Goal: Information Seeking & Learning: Learn about a topic

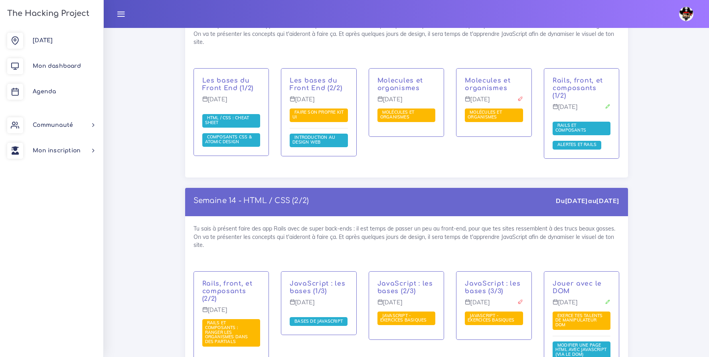
scroll to position [4035, 0]
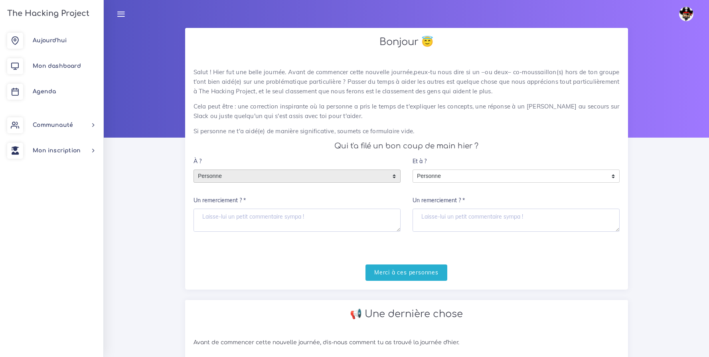
click at [266, 181] on span "Personne" at bounding box center [291, 176] width 194 height 13
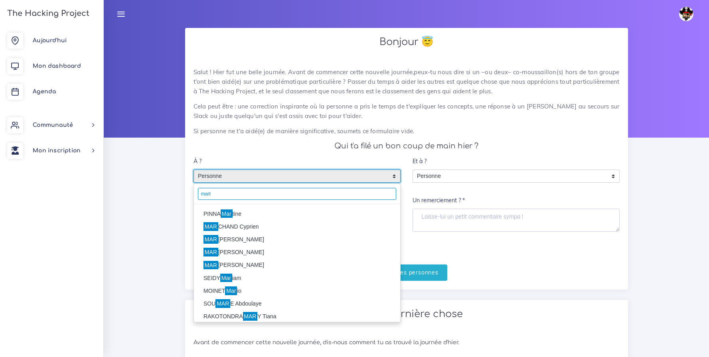
type input "mart"
click at [231, 215] on mark "Mar" at bounding box center [227, 214] width 12 height 9
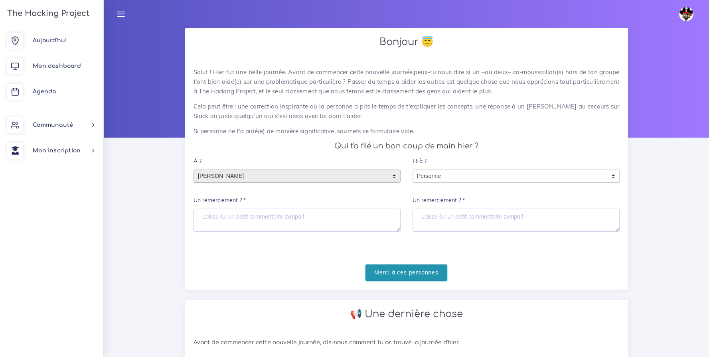
click at [407, 271] on input "Merci à ces personnes" at bounding box center [407, 273] width 82 height 16
click at [242, 210] on textarea "Un remerciement ? *" at bounding box center [297, 220] width 207 height 23
type textarea "Merci, un p'tit coup de pouce ^^"
click at [406, 272] on input "Merci à ces personnes" at bounding box center [407, 273] width 82 height 16
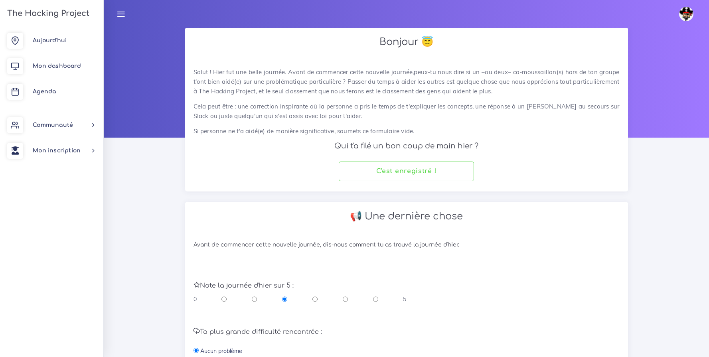
click at [379, 300] on div "0 5" at bounding box center [300, 299] width 213 height 8
click at [375, 300] on input "radio" at bounding box center [375, 299] width 5 height 8
radio input "true"
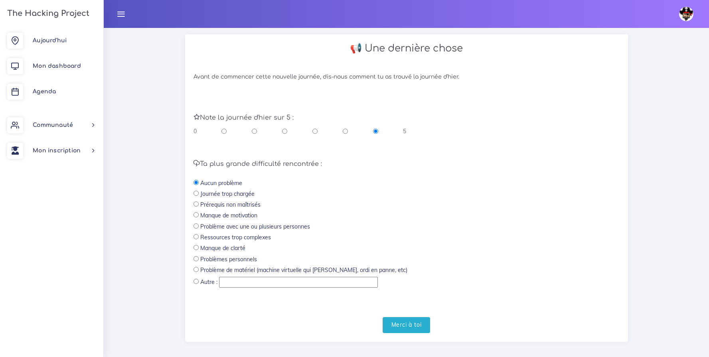
scroll to position [176, 0]
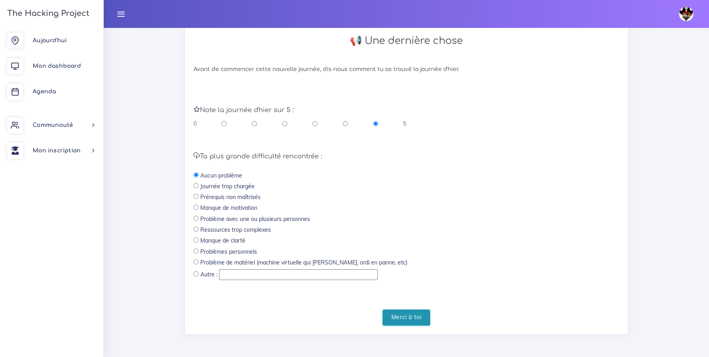
click at [430, 321] on input "Merci à toi" at bounding box center [407, 318] width 48 height 16
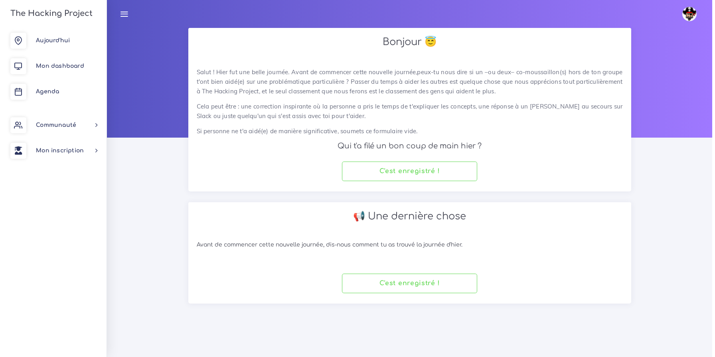
scroll to position [0, 0]
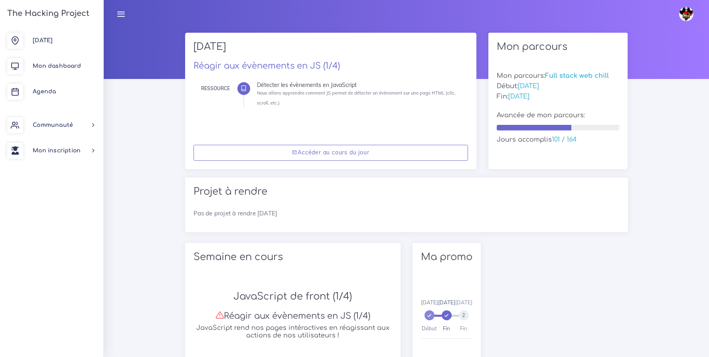
scroll to position [75, 0]
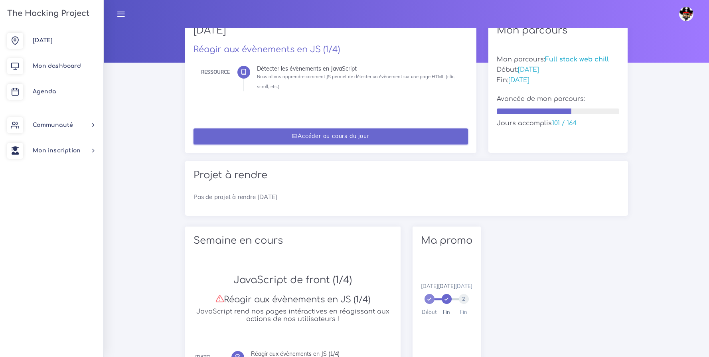
click at [391, 142] on link "Accéder au cours du jour" at bounding box center [331, 137] width 275 height 16
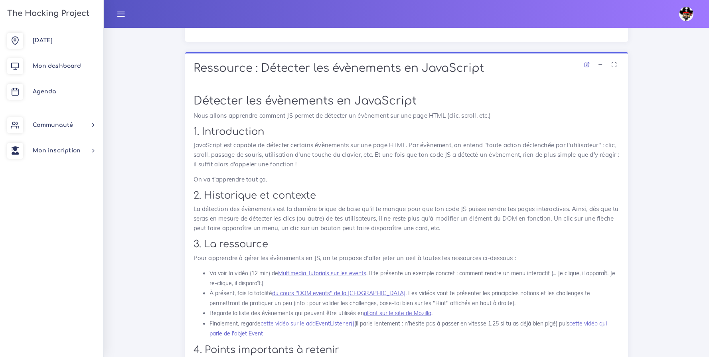
scroll to position [253, 0]
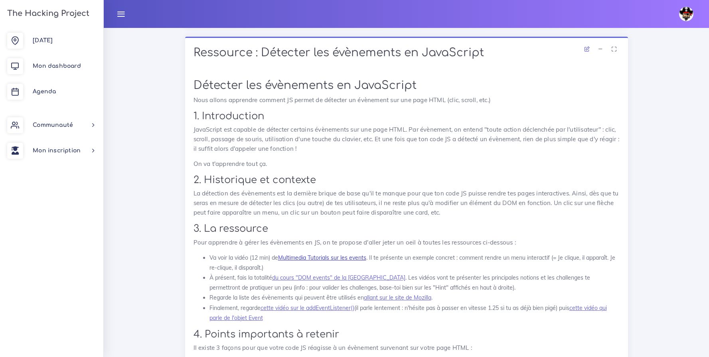
click at [337, 258] on link "Multimedia Tutorials sur les events" at bounding box center [322, 257] width 88 height 7
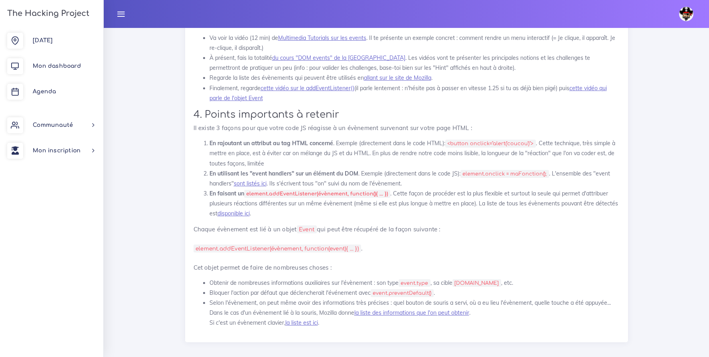
scroll to position [481, 0]
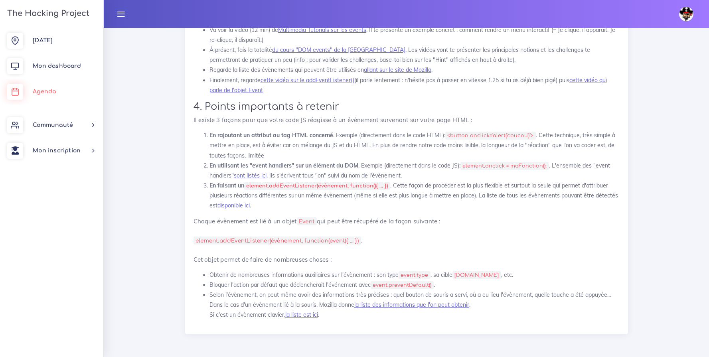
click at [41, 95] on link "Agenda" at bounding box center [51, 92] width 103 height 26
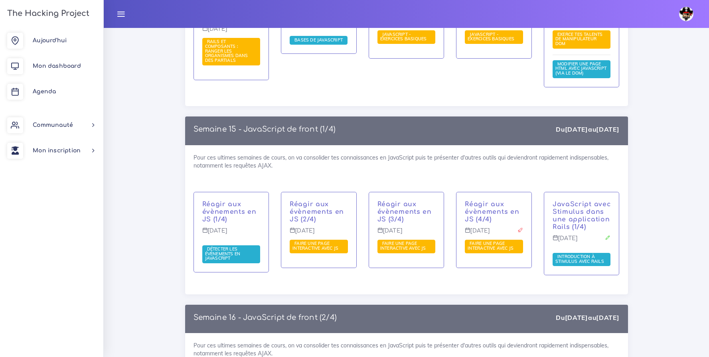
scroll to position [4360, 0]
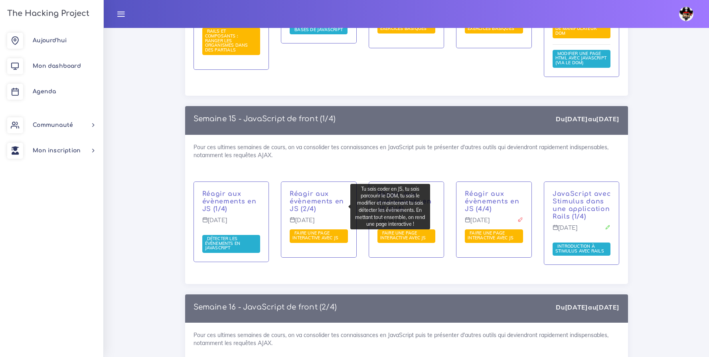
click at [327, 230] on span "Faire une page interactive avec JS" at bounding box center [317, 235] width 48 height 10
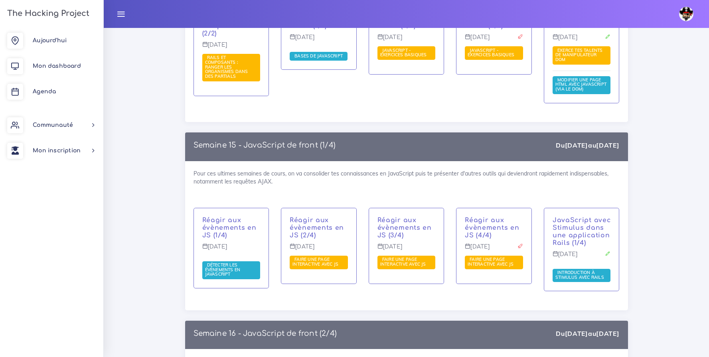
scroll to position [4328, 0]
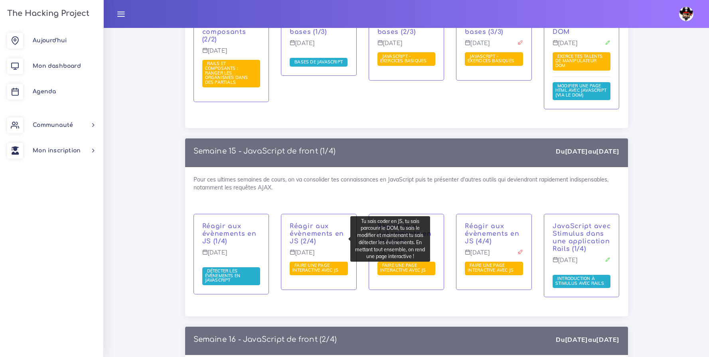
click at [327, 263] on span "Faire une page interactive avec JS" at bounding box center [317, 268] width 48 height 10
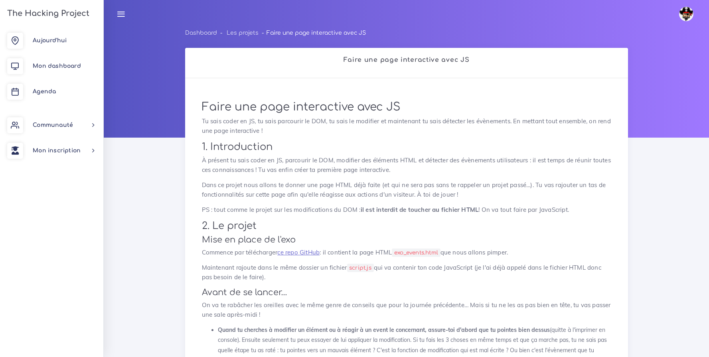
drag, startPoint x: 565, startPoint y: 283, endPoint x: 188, endPoint y: 103, distance: 418.2
copy div "Lorem ips dolo sitametcons adip EL Se doei tempo in UT, la etdo magnaaliq en AD…"
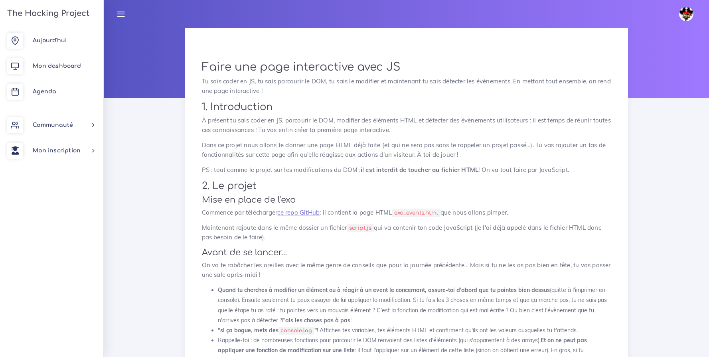
scroll to position [41, 0]
click at [319, 211] on link "ce repo GitHub" at bounding box center [298, 212] width 42 height 8
click at [54, 91] on span "Agenda" at bounding box center [44, 92] width 23 height 6
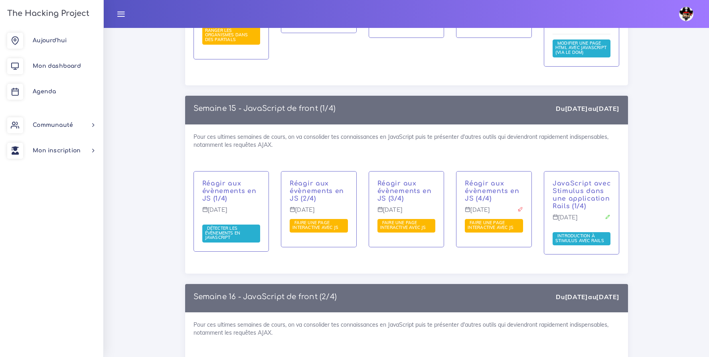
scroll to position [4393, 0]
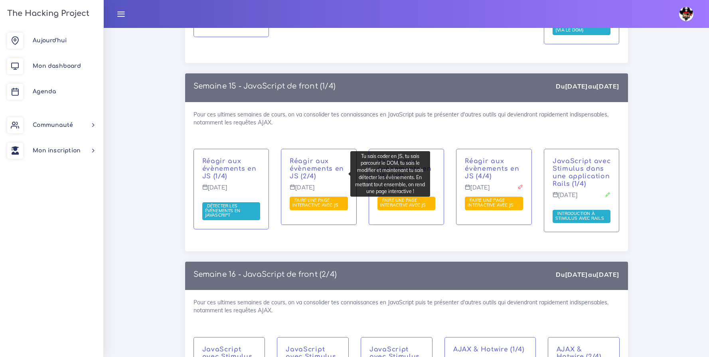
click at [326, 198] on span "Faire une page interactive avec JS" at bounding box center [317, 203] width 48 height 10
